Goal: Task Accomplishment & Management: Manage account settings

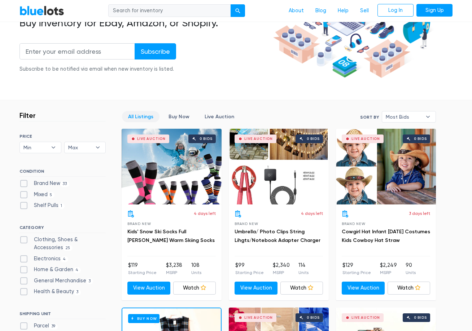
scroll to position [36, 0]
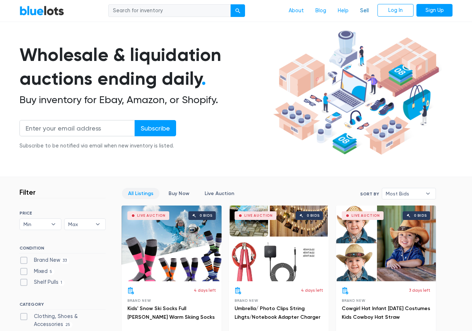
click at [366, 13] on link "Sell" at bounding box center [364, 11] width 20 height 14
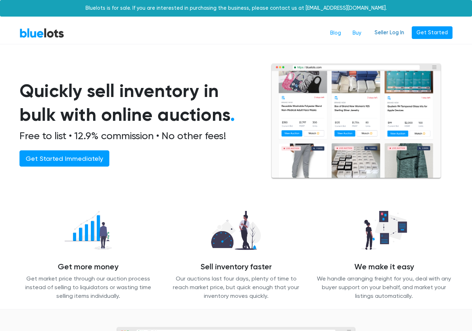
click at [393, 35] on link "Seller Log In" at bounding box center [389, 32] width 39 height 13
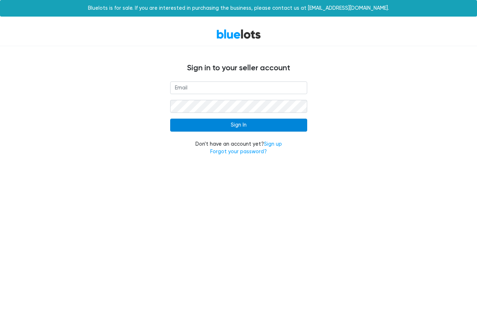
type input "rferland1@verizon.net"
click at [196, 121] on input "Sign In" at bounding box center [238, 125] width 137 height 13
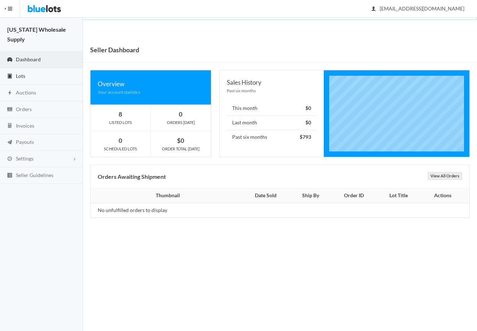
click at [20, 68] on link "Lots" at bounding box center [41, 76] width 83 height 17
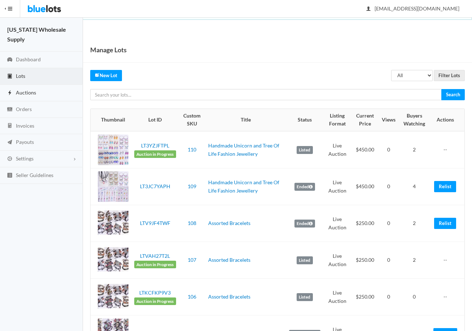
click at [21, 86] on link "Auctions" at bounding box center [41, 93] width 83 height 17
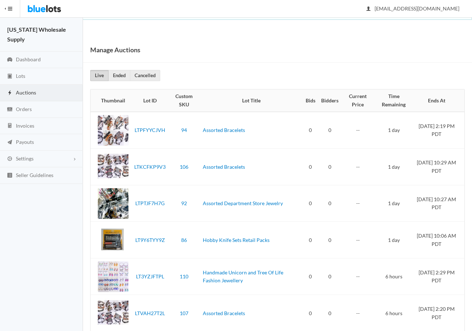
click at [113, 69] on div "Manage Auctions Live Ended Cancelled Thumbnail Lot ID Custom SKU Lot Title Bids…" at bounding box center [277, 228] width 389 height 383
click at [119, 73] on link "Ended" at bounding box center [119, 75] width 22 height 11
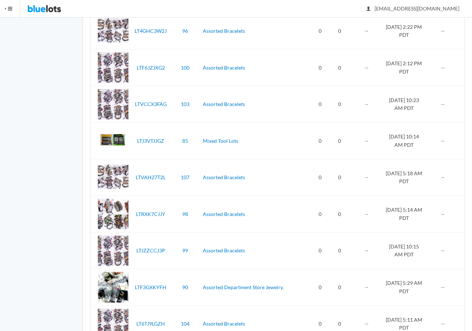
scroll to position [1552, 0]
